Goal: Transaction & Acquisition: Subscribe to service/newsletter

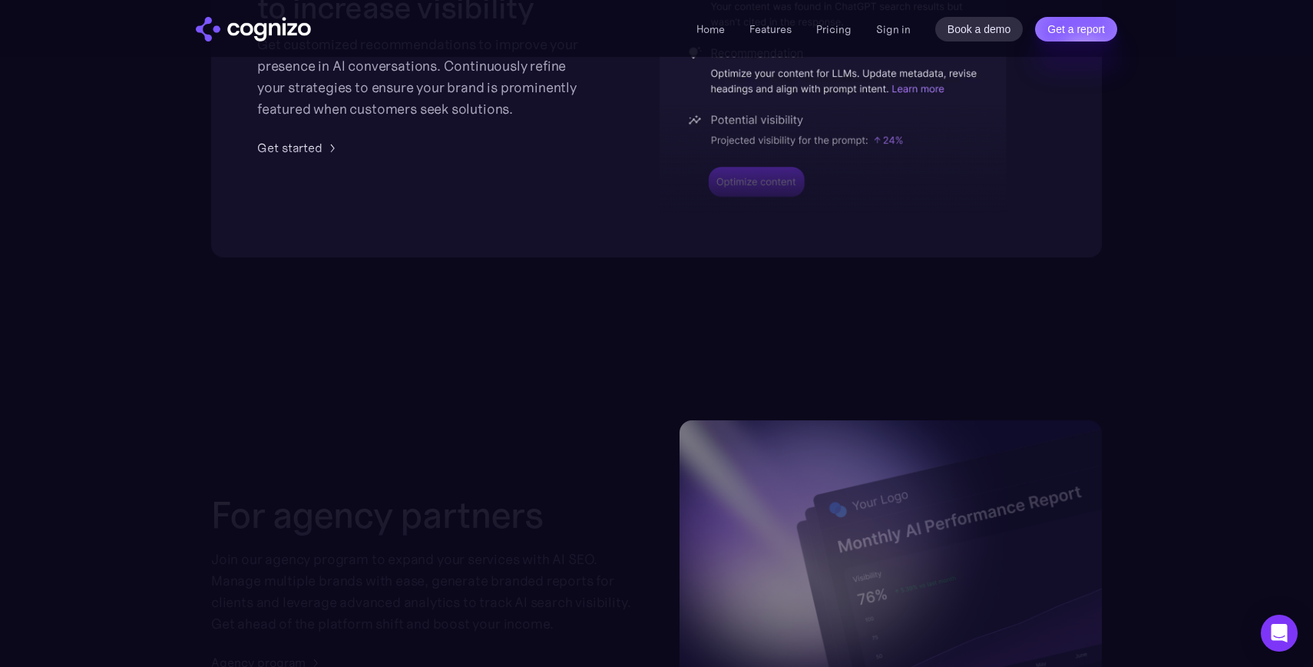
scroll to position [3464, 0]
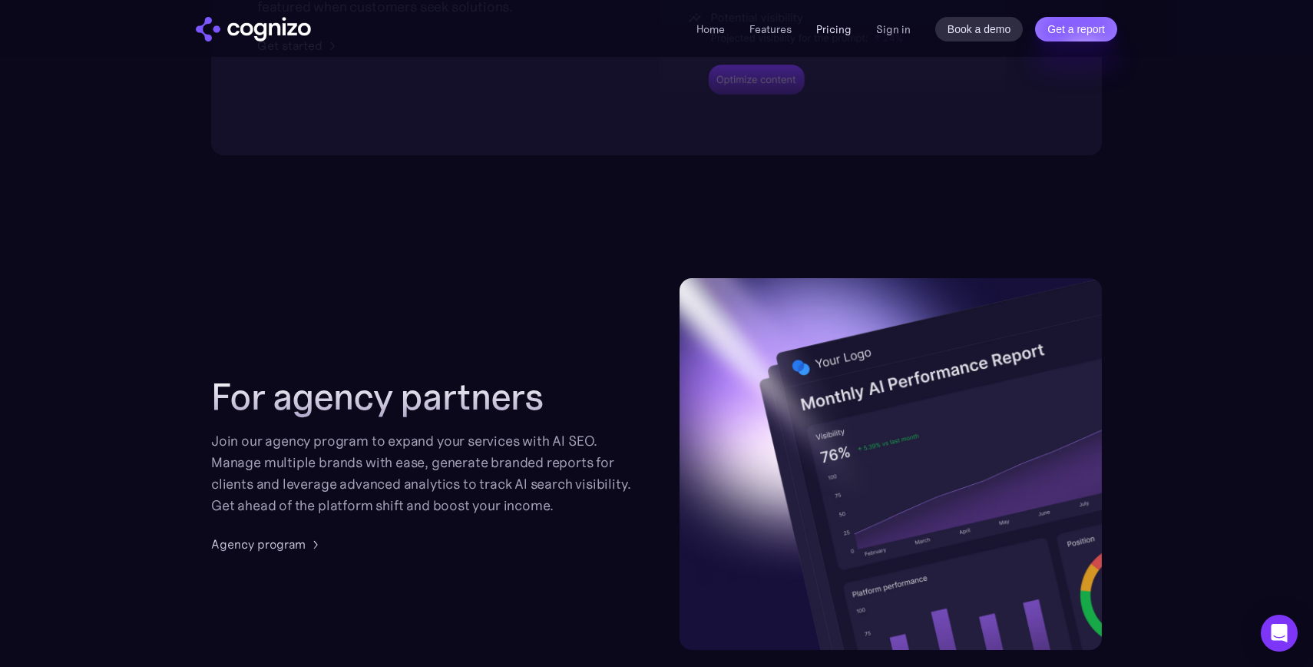
click at [841, 29] on link "Pricing" at bounding box center [833, 29] width 35 height 14
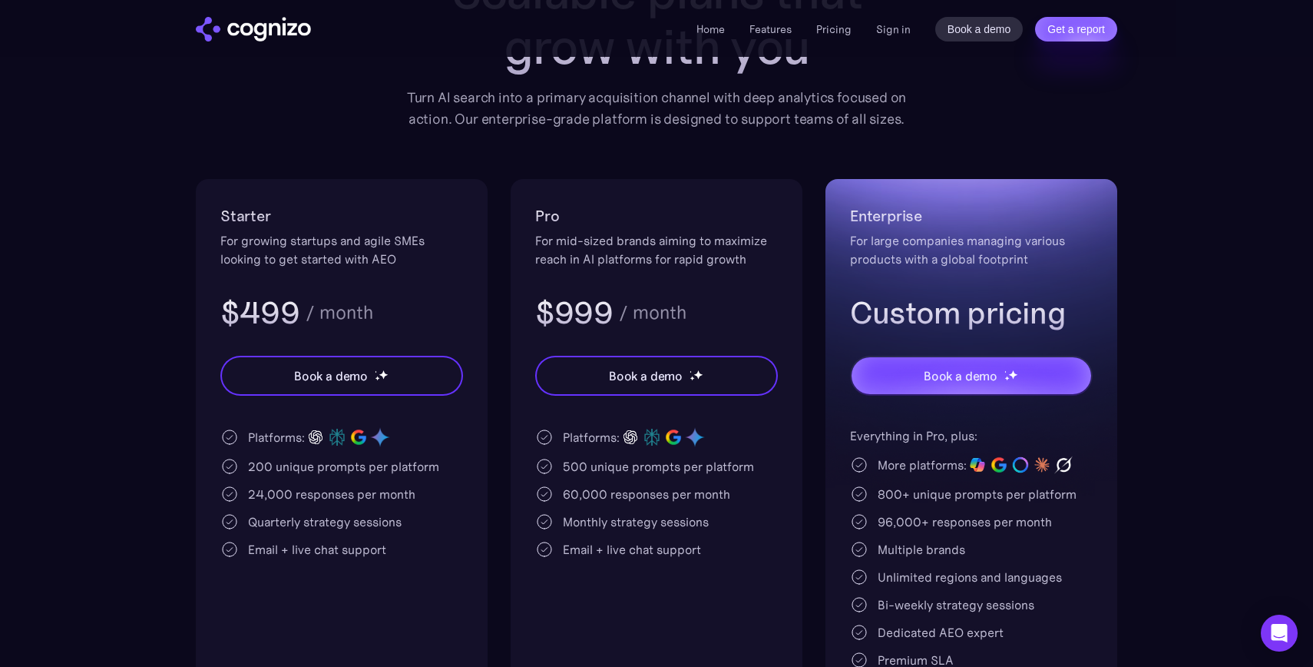
scroll to position [191, 0]
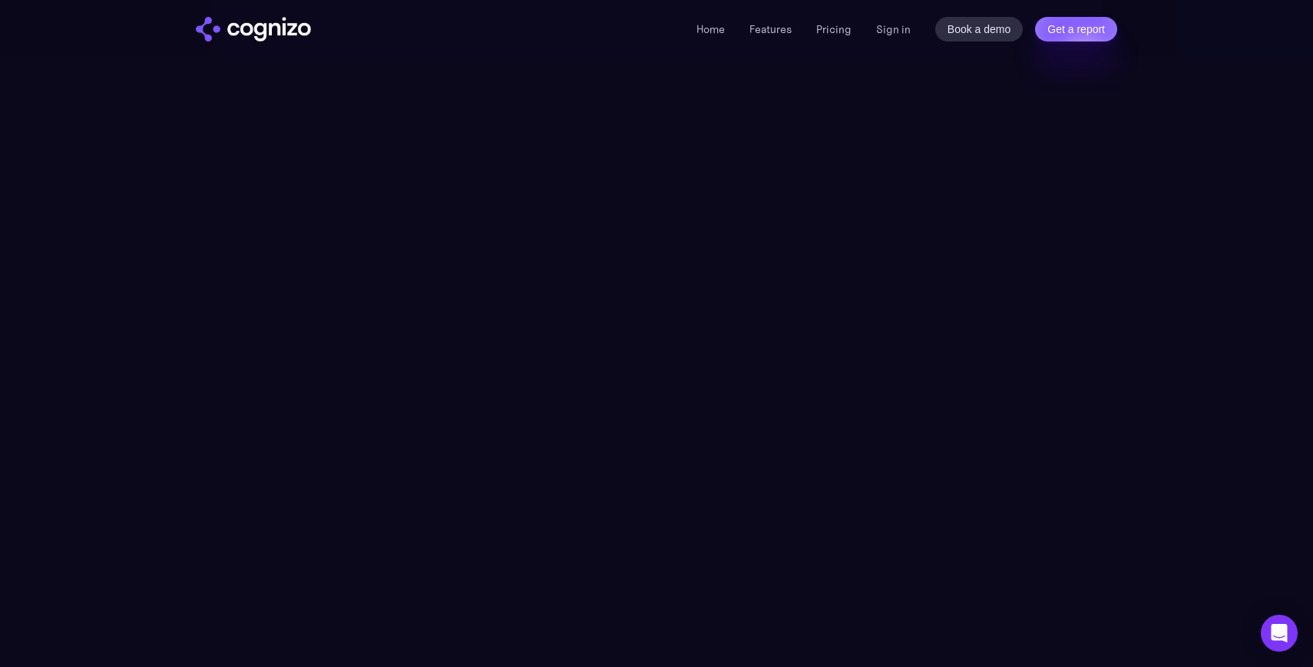
scroll to position [3585, 0]
